Goal: Task Accomplishment & Management: Manage account settings

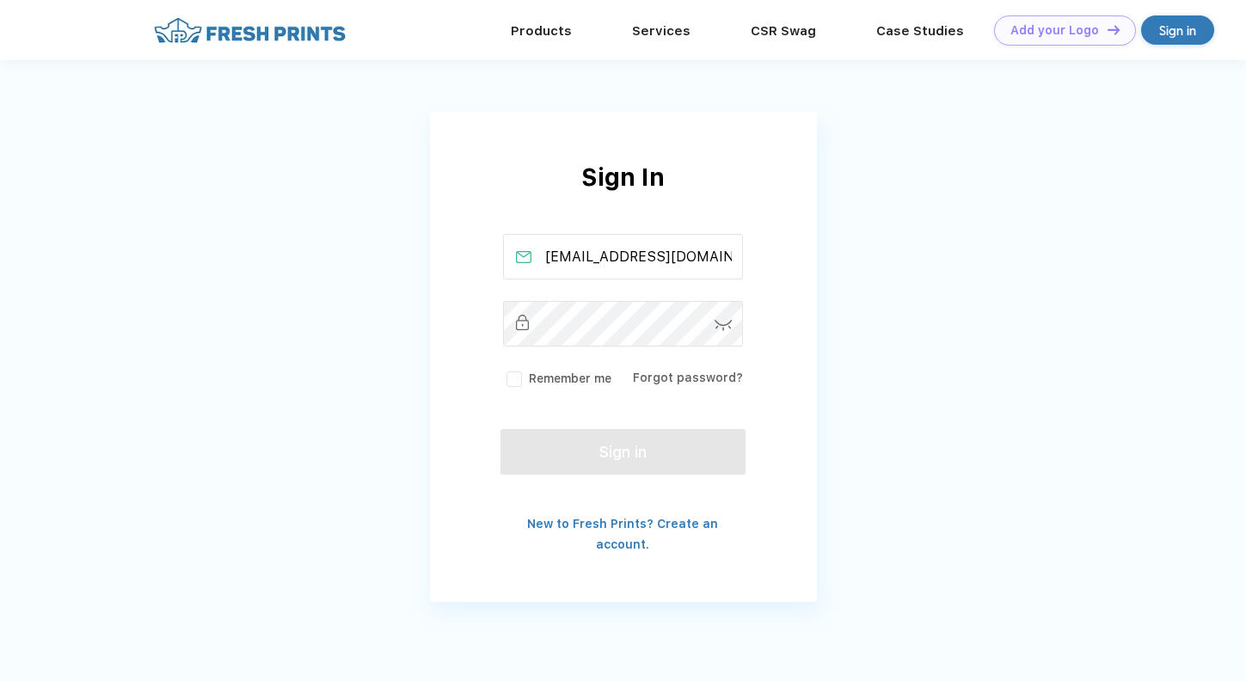
type input "[EMAIL_ADDRESS][DOMAIN_NAME]"
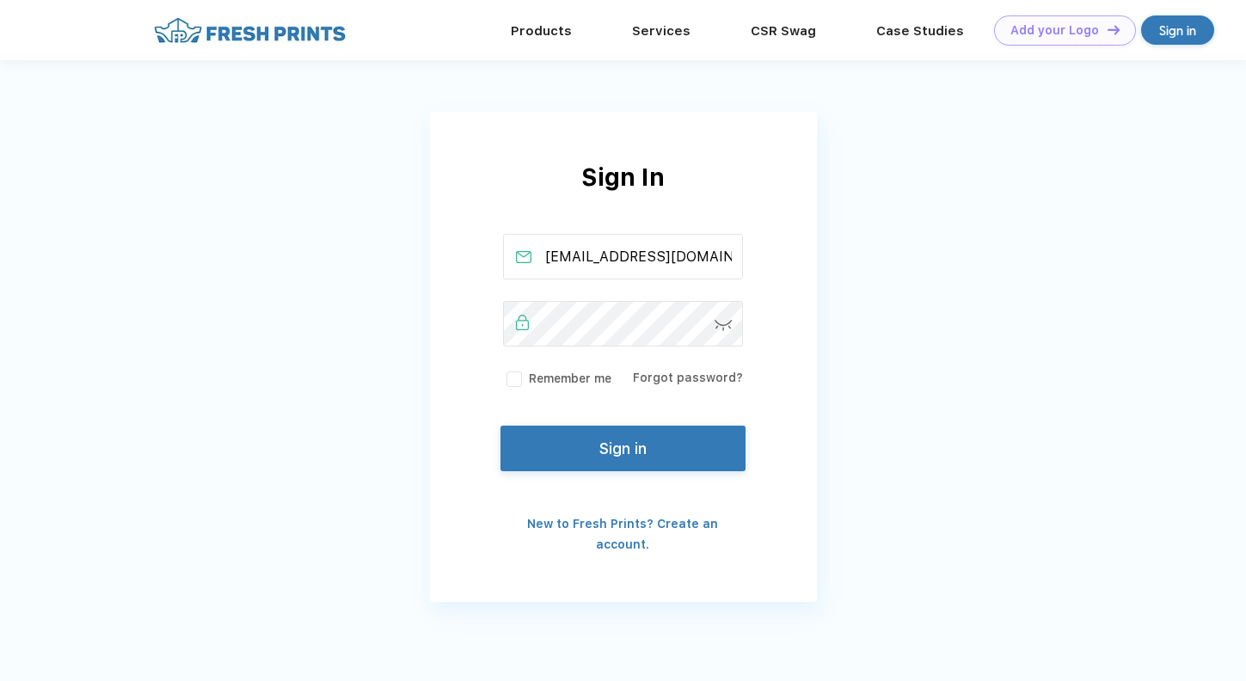
click at [601, 434] on button "Sign in" at bounding box center [622, 449] width 244 height 46
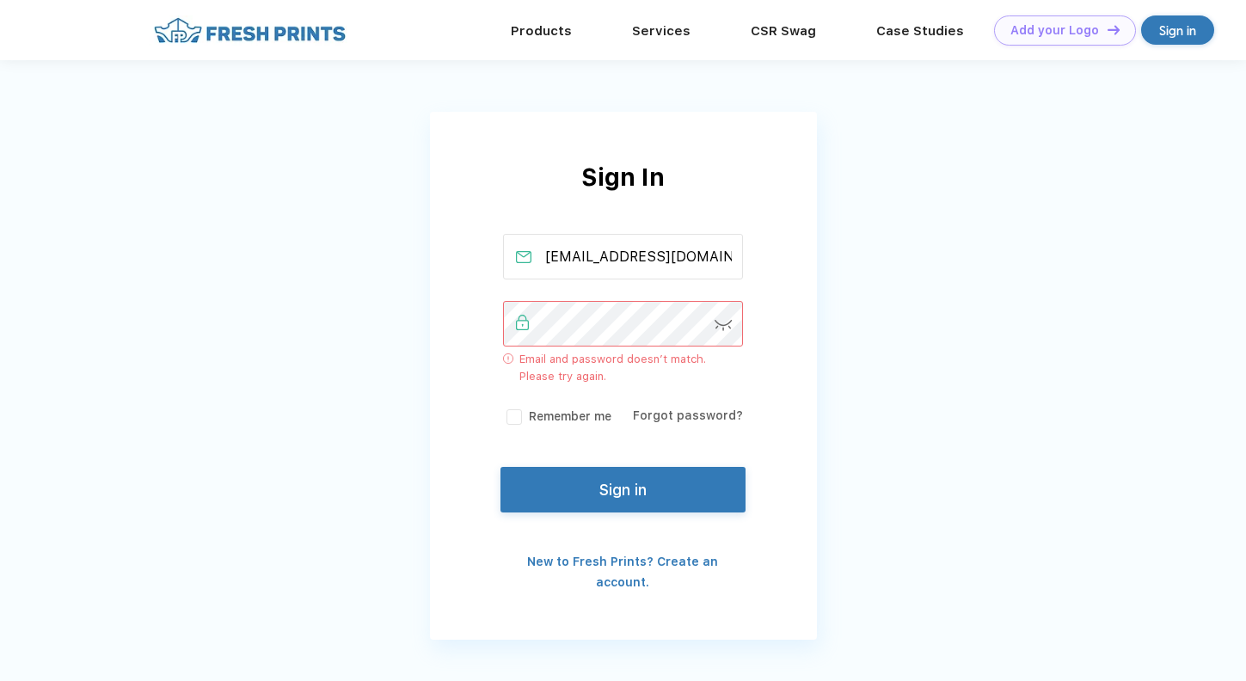
click at [727, 328] on img at bounding box center [723, 325] width 18 height 11
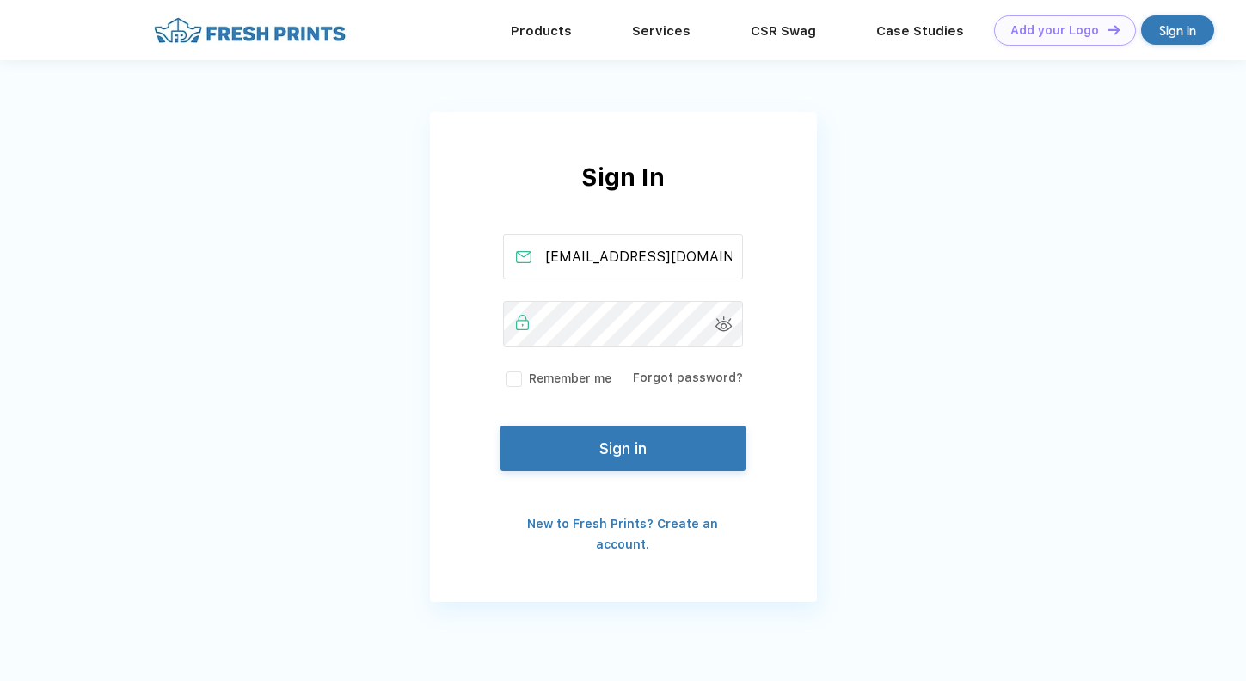
click at [576, 458] on button "Sign in" at bounding box center [622, 449] width 244 height 46
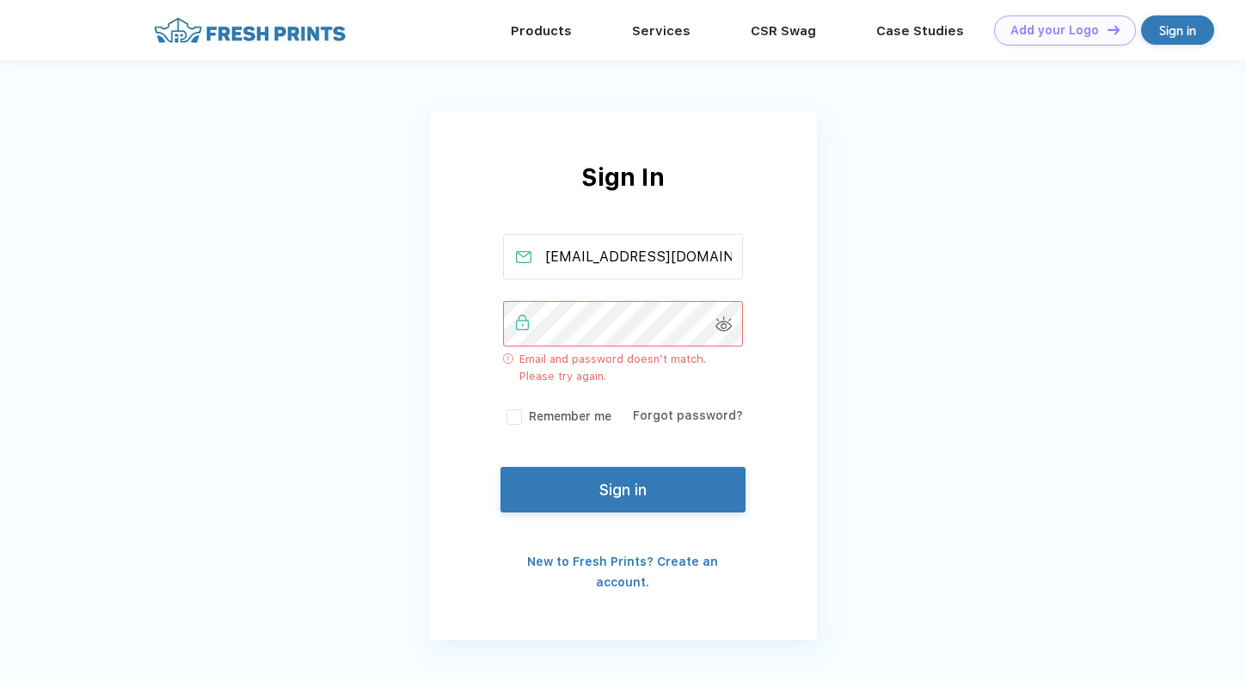
click at [690, 407] on div "Forgot password?" at bounding box center [688, 416] width 110 height 18
click at [678, 412] on link "Forgot password?" at bounding box center [688, 415] width 110 height 14
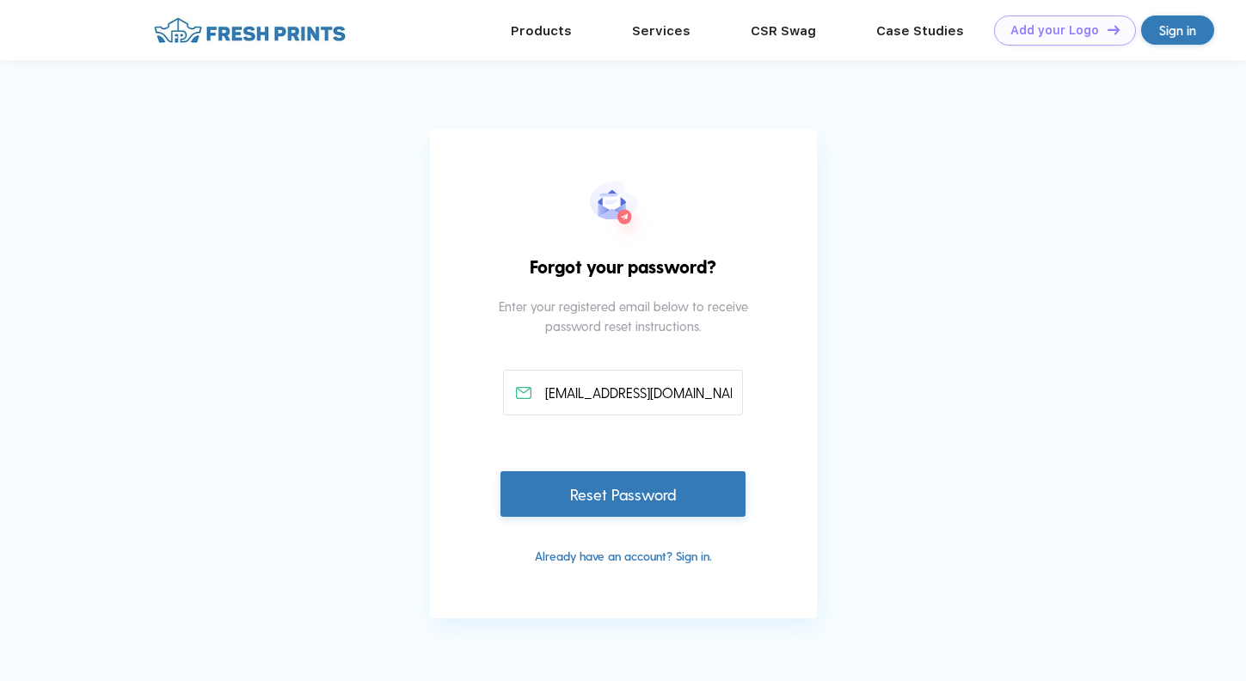
type input "[EMAIL_ADDRESS][DOMAIN_NAME]"
click at [616, 509] on div "Reset Password" at bounding box center [622, 494] width 244 height 46
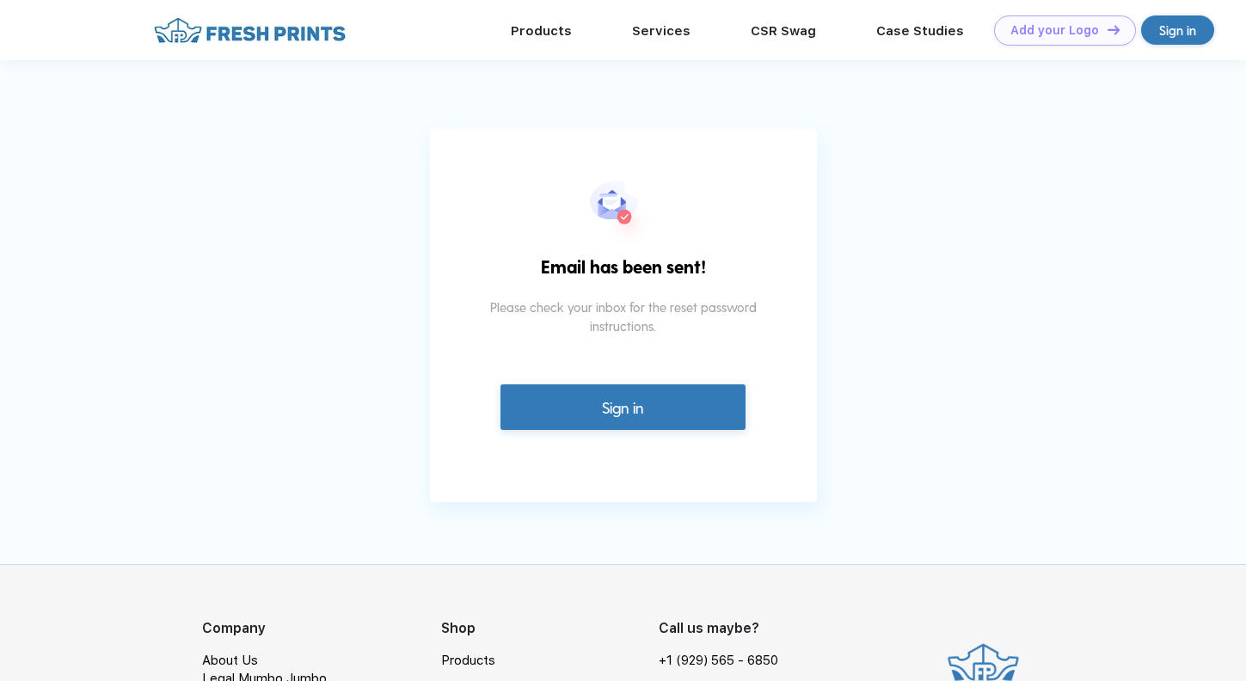
click at [652, 422] on link "Sign in" at bounding box center [622, 407] width 244 height 46
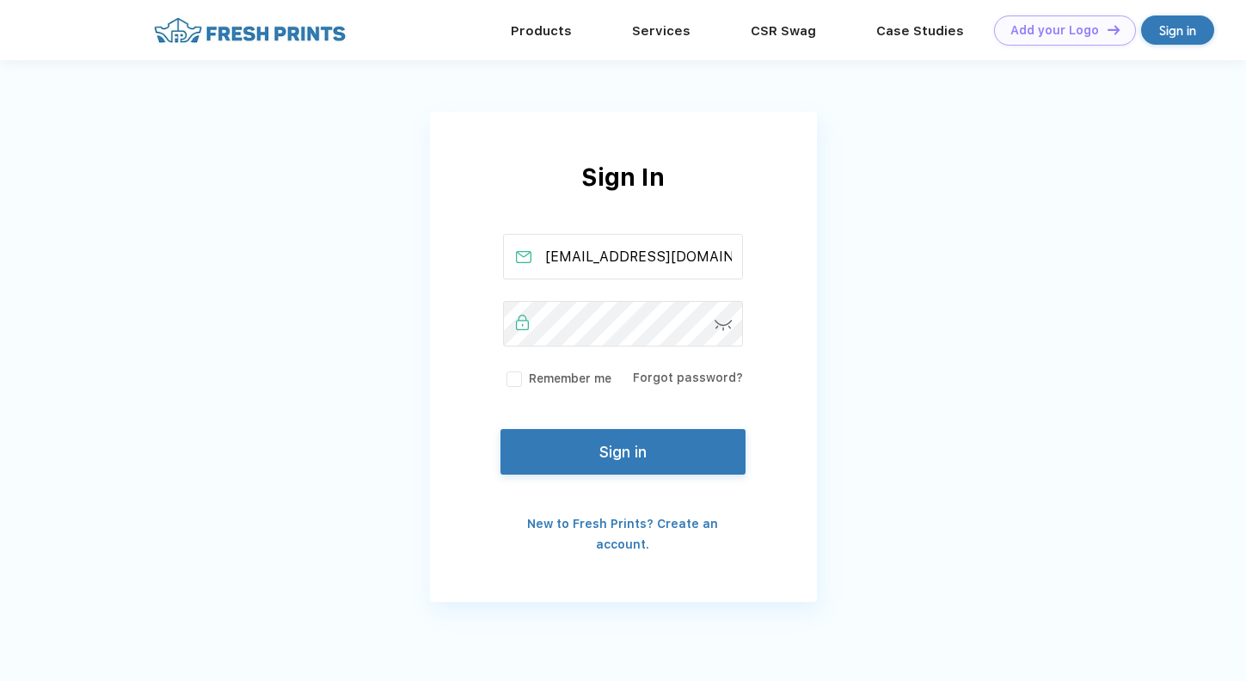
click at [722, 324] on img at bounding box center [723, 325] width 18 height 11
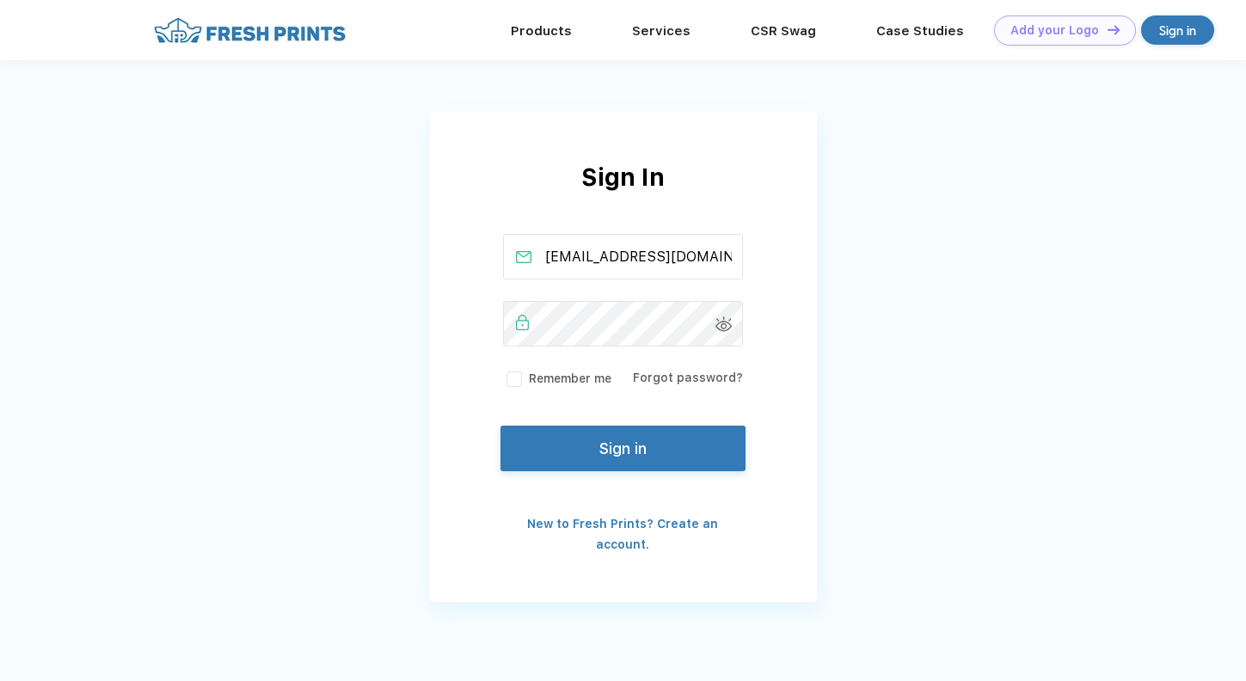
click at [576, 439] on button "Sign in" at bounding box center [622, 449] width 244 height 46
